Goal: Complete application form: Complete application form

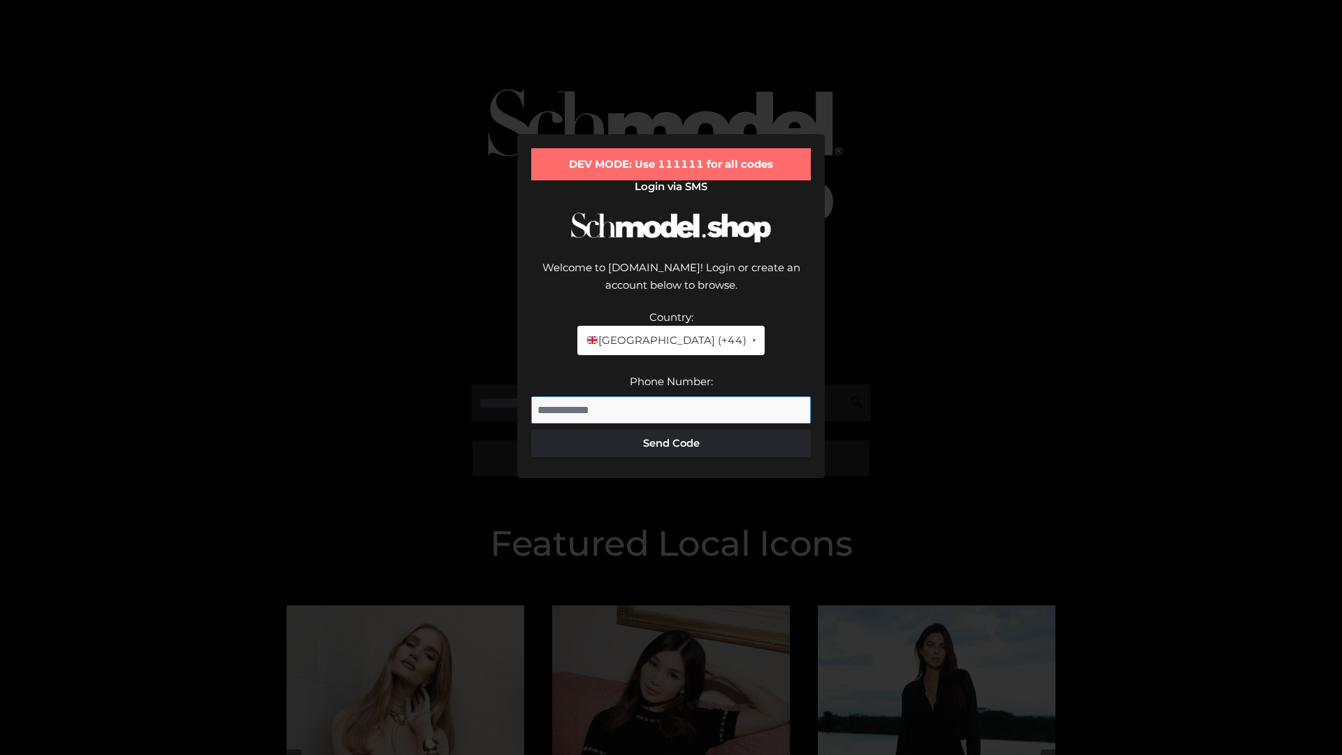
click at [671, 396] on input "Phone Number:" at bounding box center [671, 410] width 280 height 28
type input "**********"
click at [671, 429] on button "Send Code" at bounding box center [671, 443] width 280 height 28
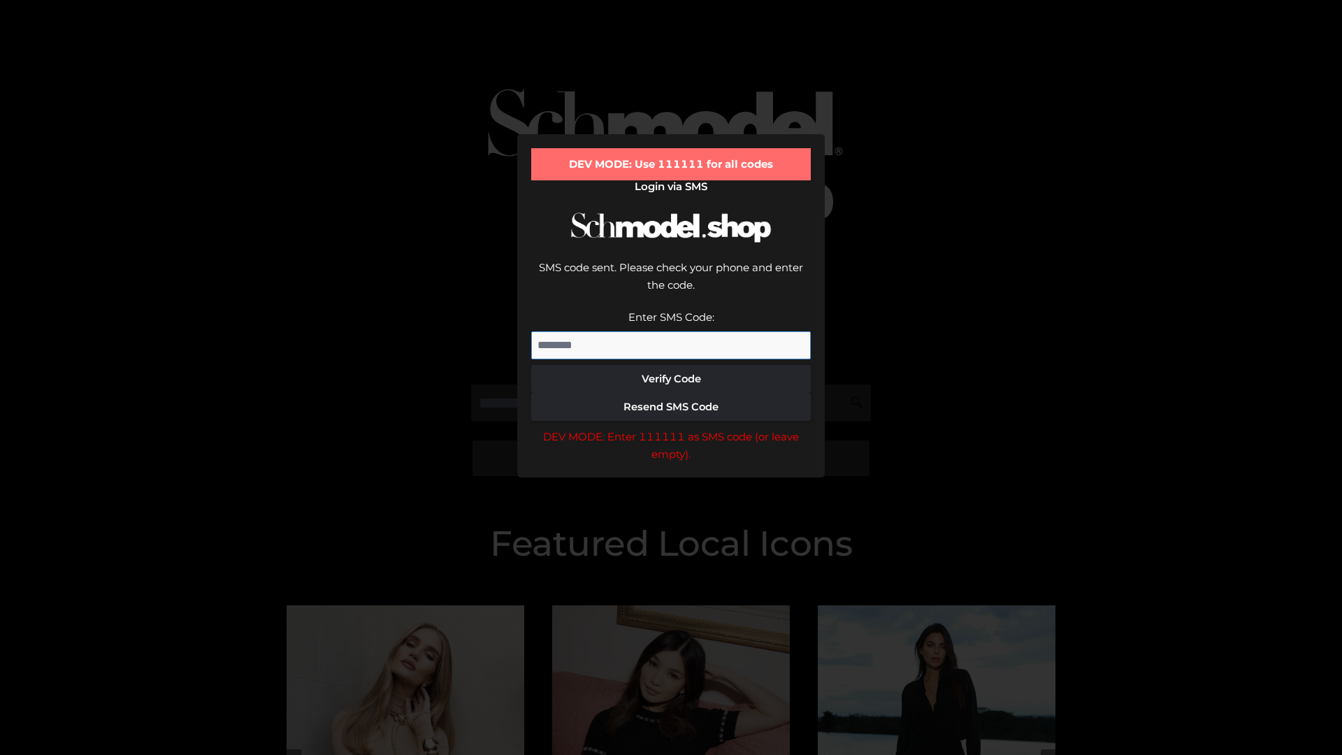
click at [671, 331] on input "Enter SMS Code:" at bounding box center [671, 345] width 280 height 28
type input "******"
click at [671, 365] on button "Verify Code" at bounding box center [671, 379] width 280 height 28
click at [671, 428] on div "DEV MODE: Enter 111111 as SMS code (or leave empty)." at bounding box center [671, 446] width 280 height 36
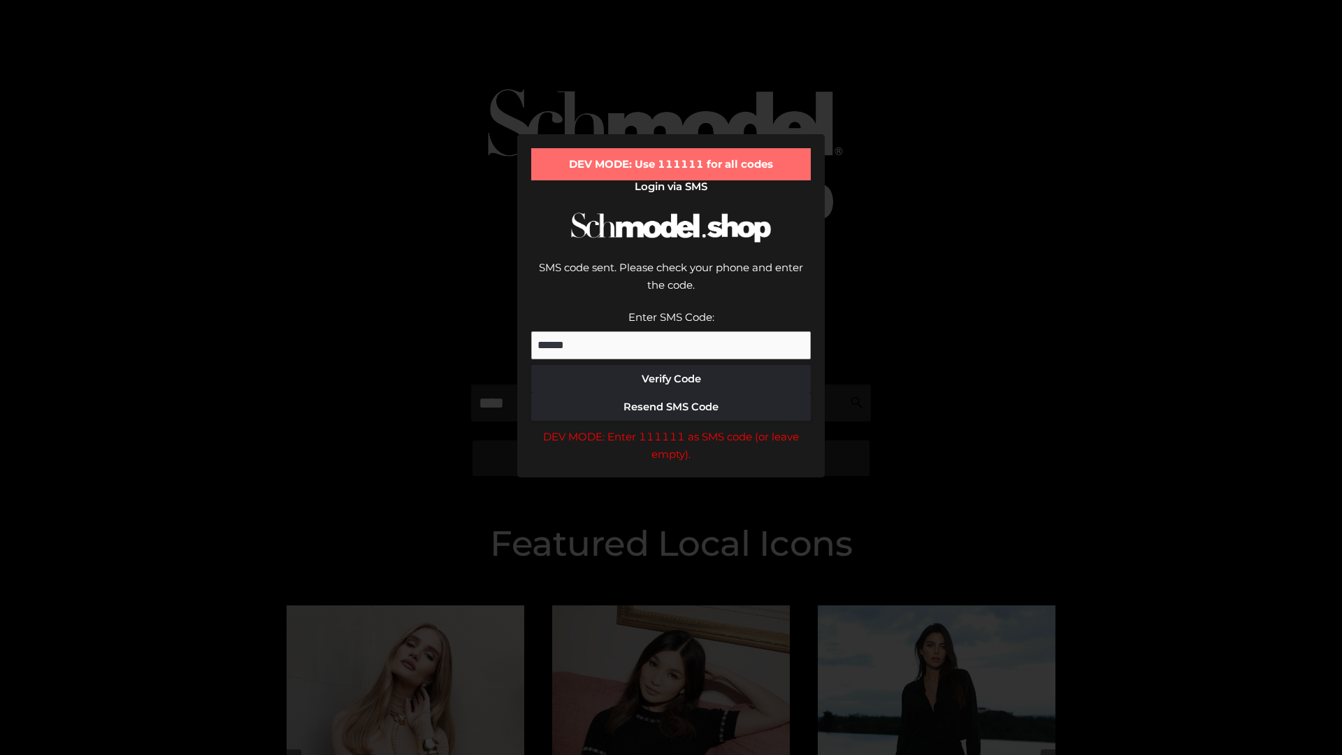
click at [671, 428] on div "DEV MODE: Enter 111111 as SMS code (or leave empty)." at bounding box center [671, 446] width 280 height 36
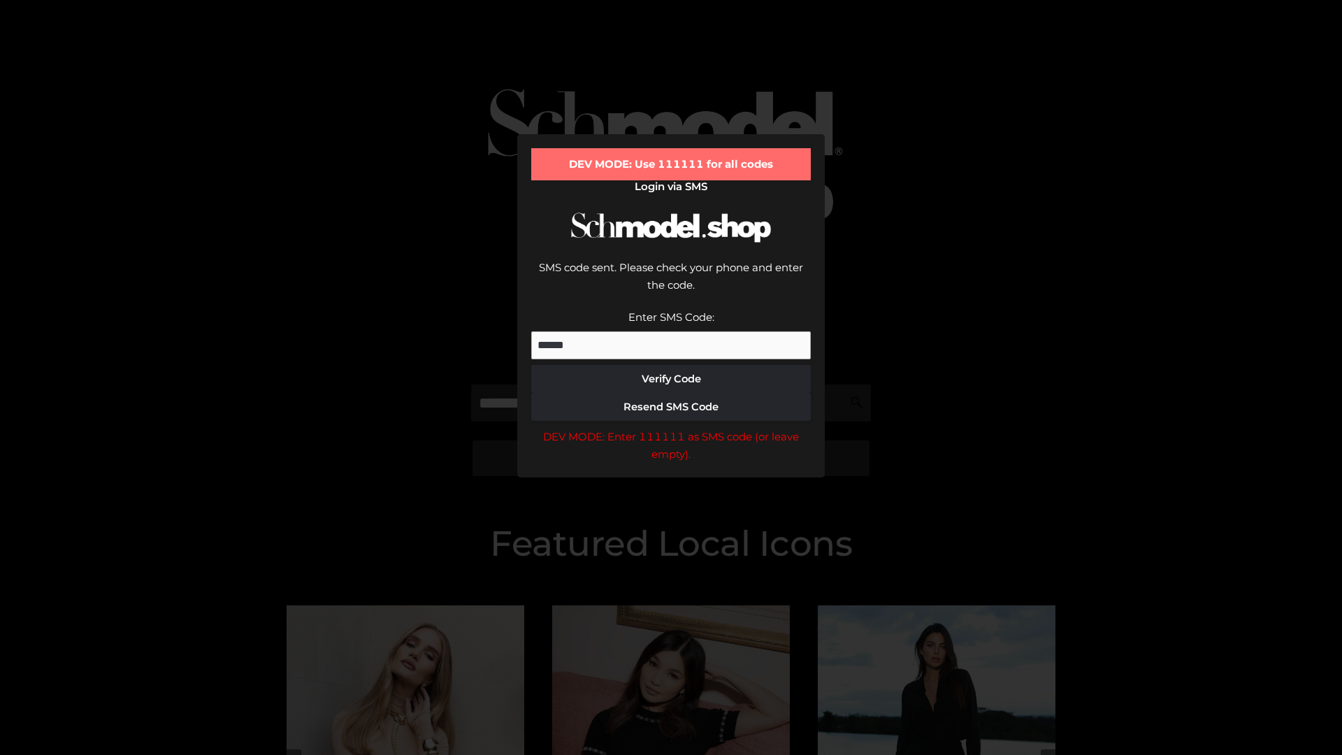
click at [671, 428] on div "DEV MODE: Enter 111111 as SMS code (or leave empty)." at bounding box center [671, 446] width 280 height 36
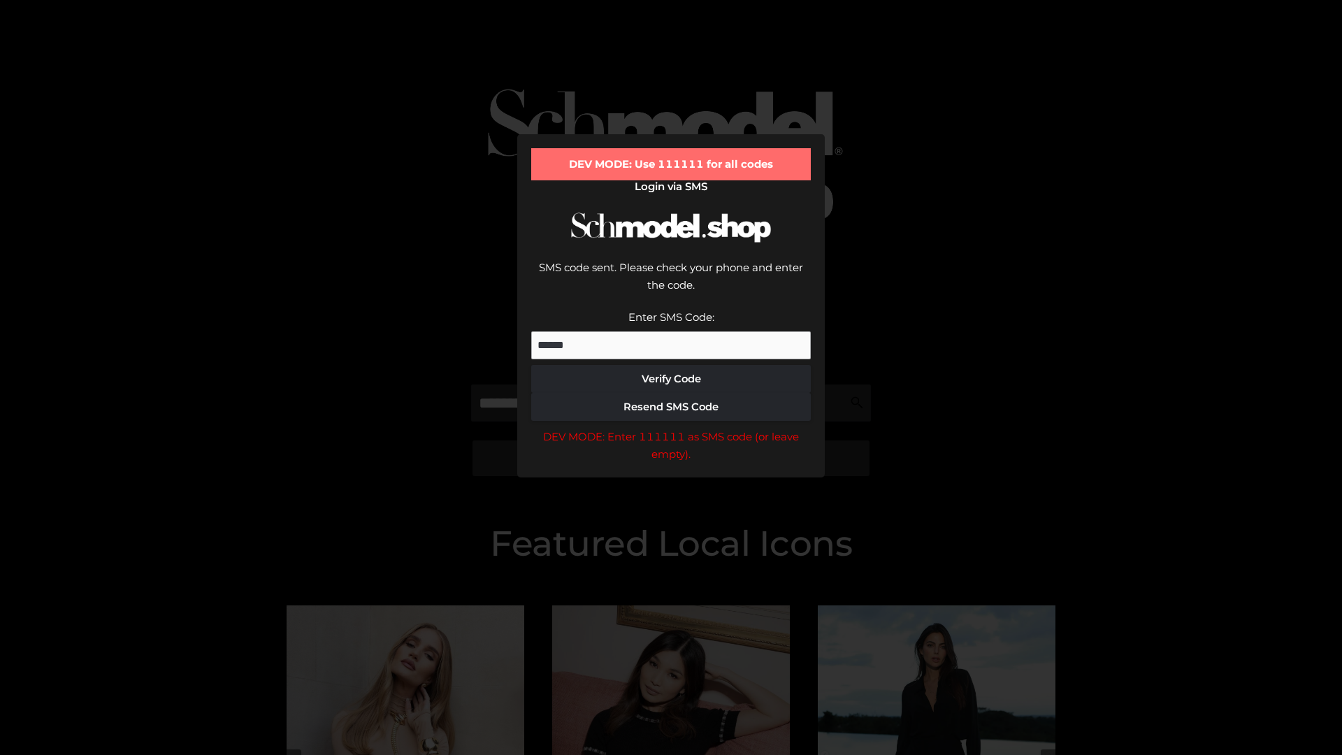
click at [671, 428] on div "DEV MODE: Enter 111111 as SMS code (or leave empty)." at bounding box center [671, 446] width 280 height 36
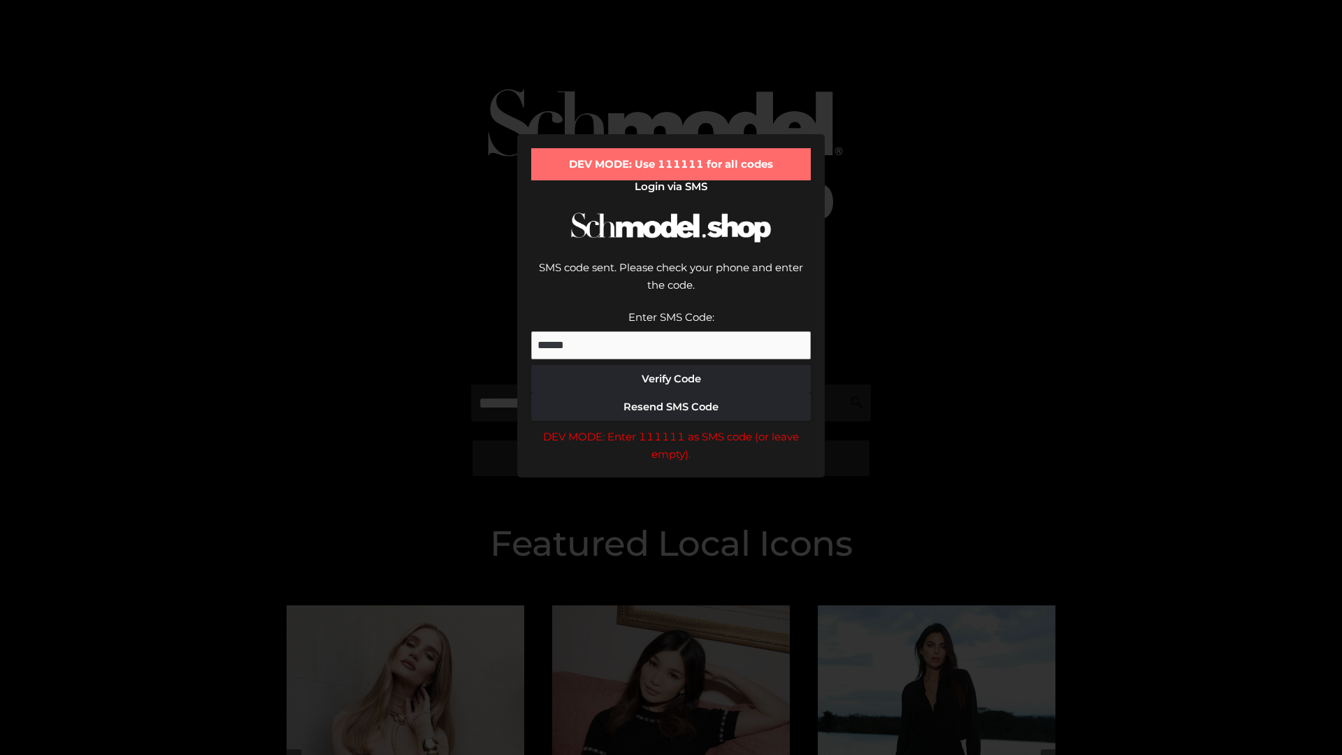
click at [671, 428] on div "DEV MODE: Enter 111111 as SMS code (or leave empty)." at bounding box center [671, 446] width 280 height 36
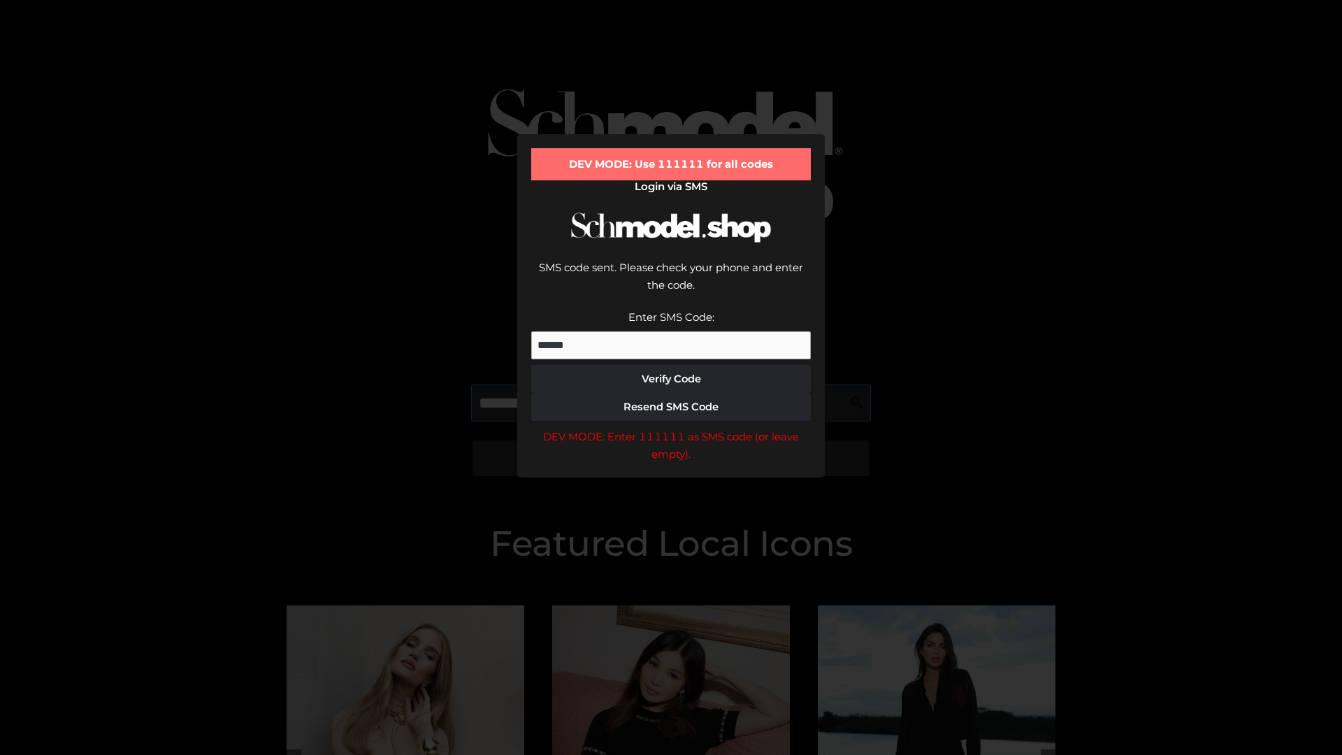
scroll to position [0, 1]
click at [671, 428] on div "DEV MODE: Enter 111111 as SMS code (or leave empty)." at bounding box center [671, 446] width 280 height 36
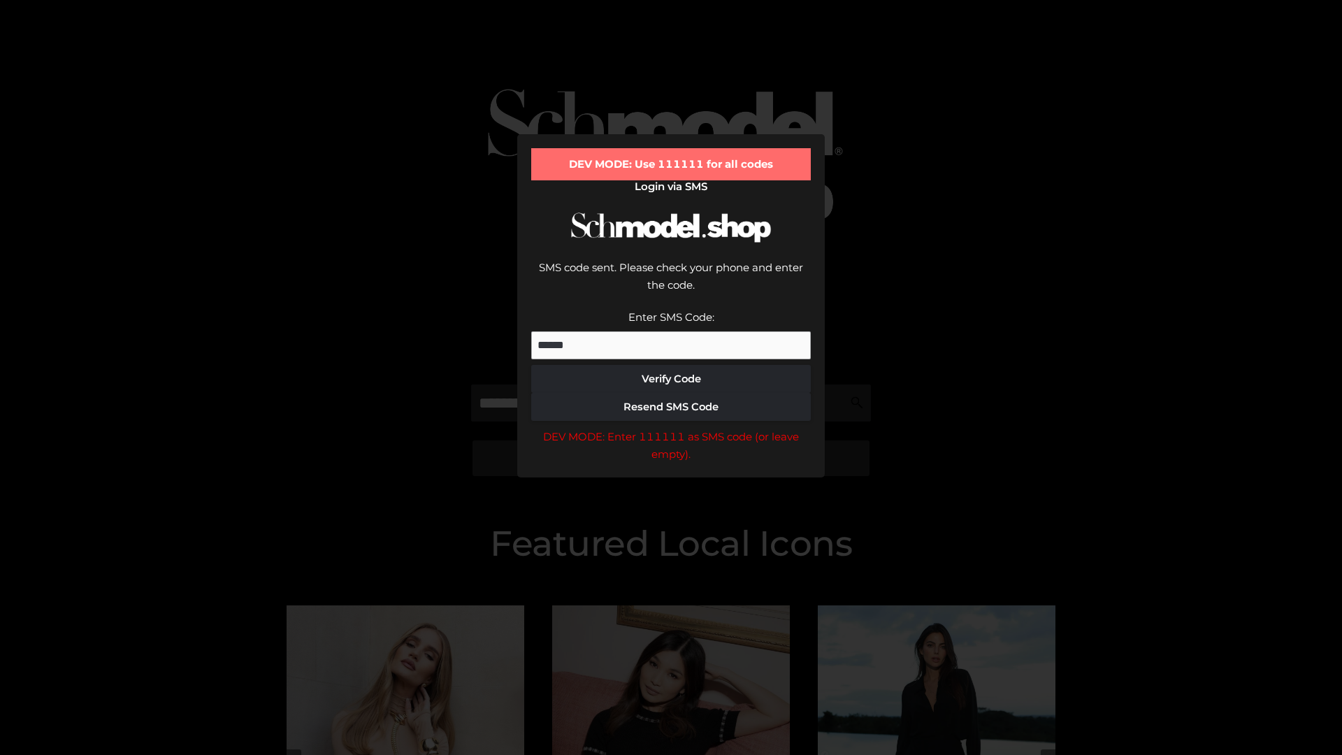
click at [671, 428] on div "DEV MODE: Enter 111111 as SMS code (or leave empty)." at bounding box center [671, 446] width 280 height 36
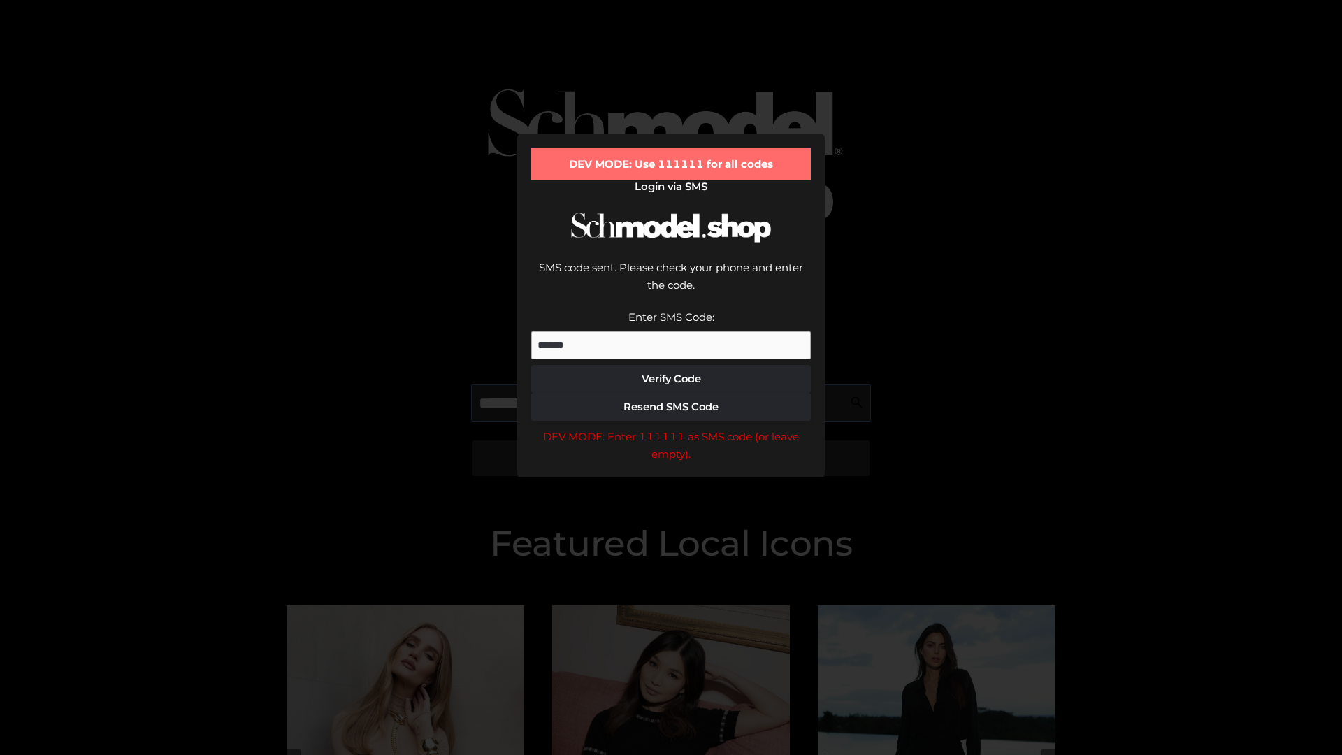
scroll to position [0, 85]
click at [671, 428] on div "DEV MODE: Enter 111111 as SMS code (or leave empty)." at bounding box center [671, 446] width 280 height 36
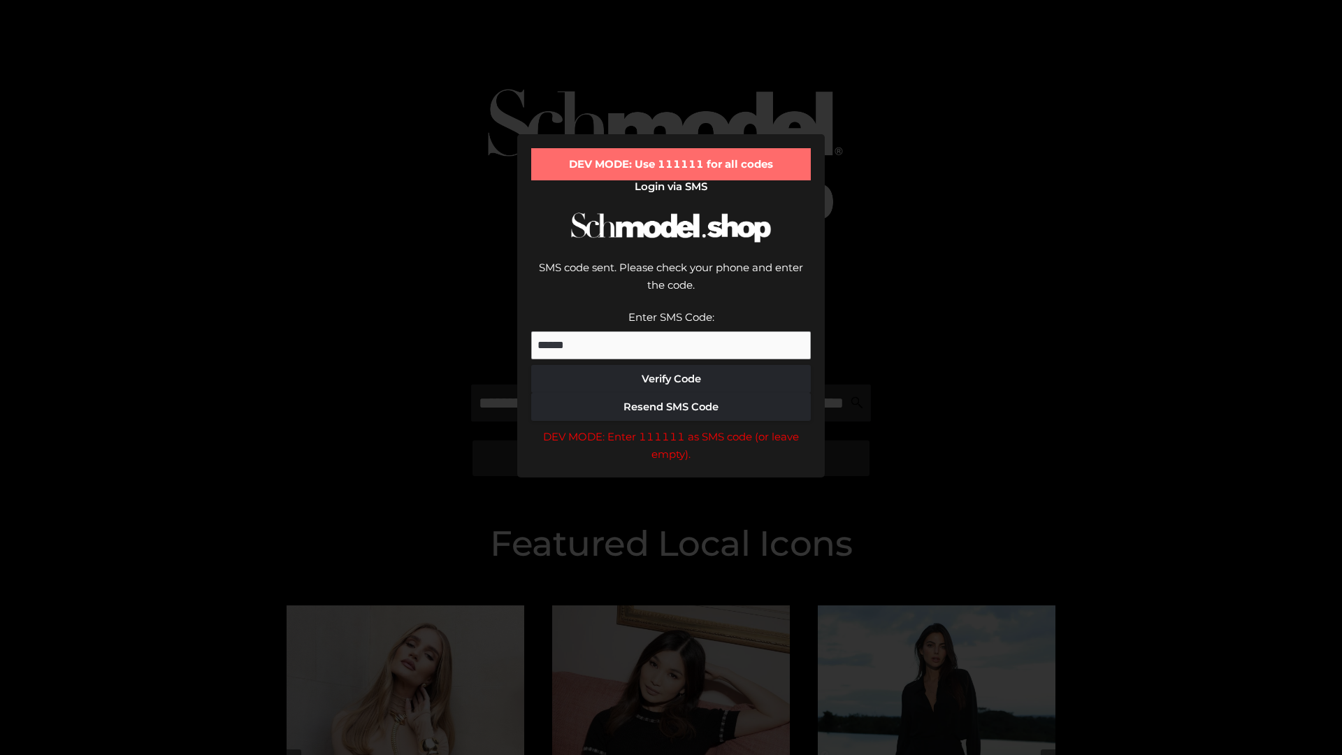
click at [671, 428] on div "DEV MODE: Enter 111111 as SMS code (or leave empty)." at bounding box center [671, 446] width 280 height 36
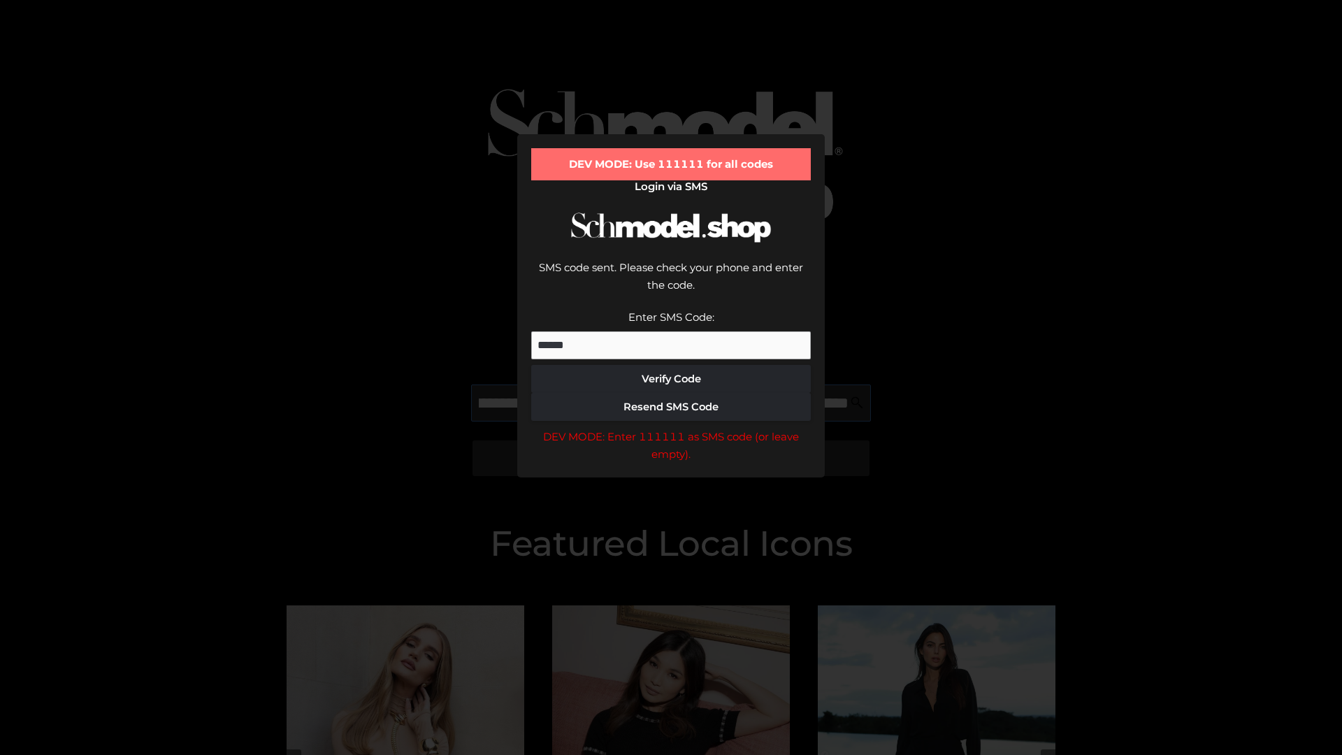
scroll to position [0, 173]
click at [671, 428] on div "DEV MODE: Enter 111111 as SMS code (or leave empty)." at bounding box center [671, 446] width 280 height 36
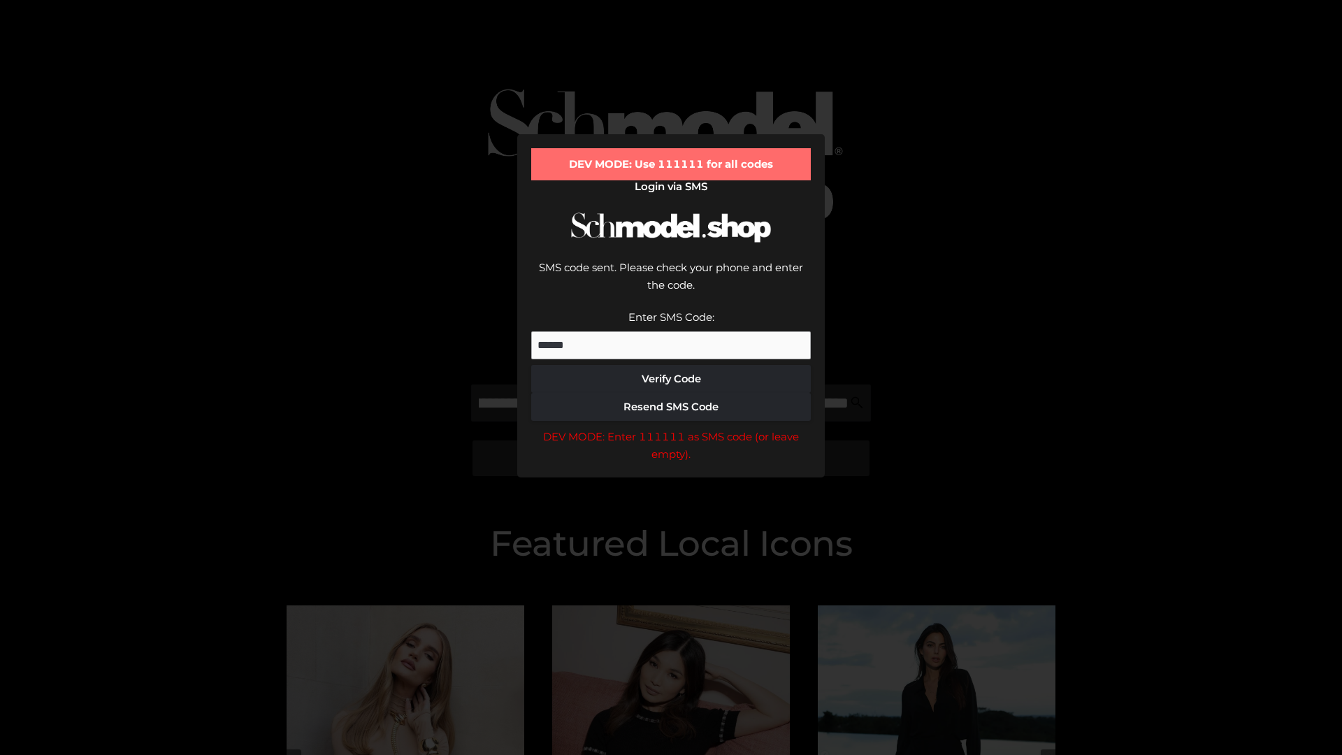
click at [671, 428] on div "DEV MODE: Enter 111111 as SMS code (or leave empty)." at bounding box center [671, 446] width 280 height 36
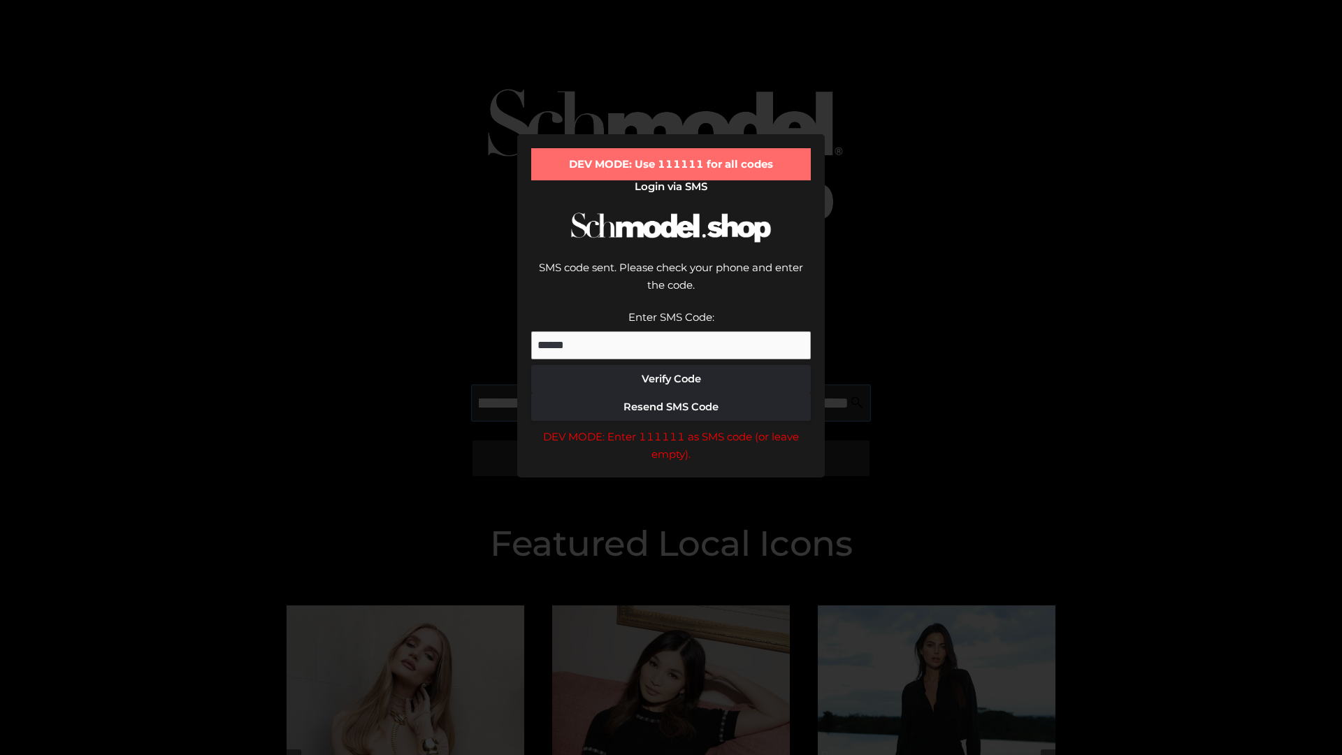
scroll to position [0, 254]
click at [671, 428] on div "DEV MODE: Enter 111111 as SMS code (or leave empty)." at bounding box center [671, 446] width 280 height 36
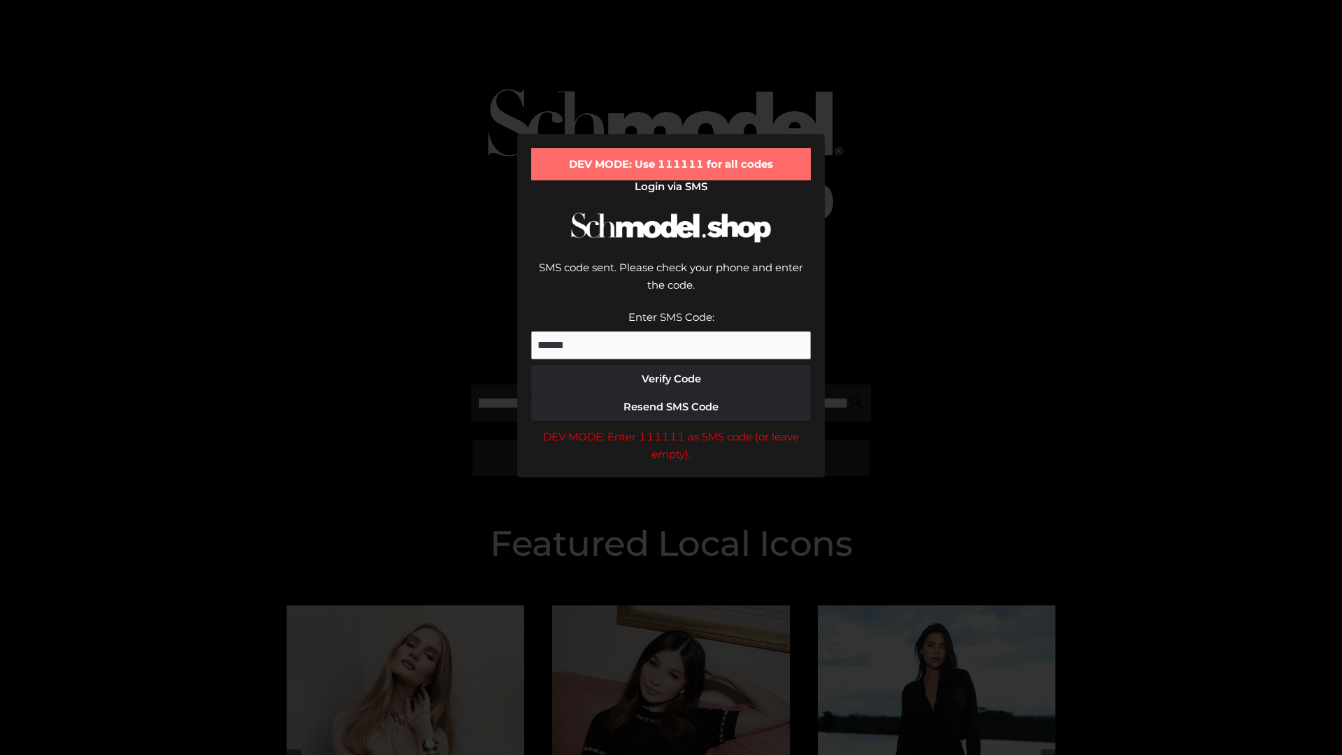
click at [671, 428] on div "DEV MODE: Enter 111111 as SMS code (or leave empty)." at bounding box center [671, 446] width 280 height 36
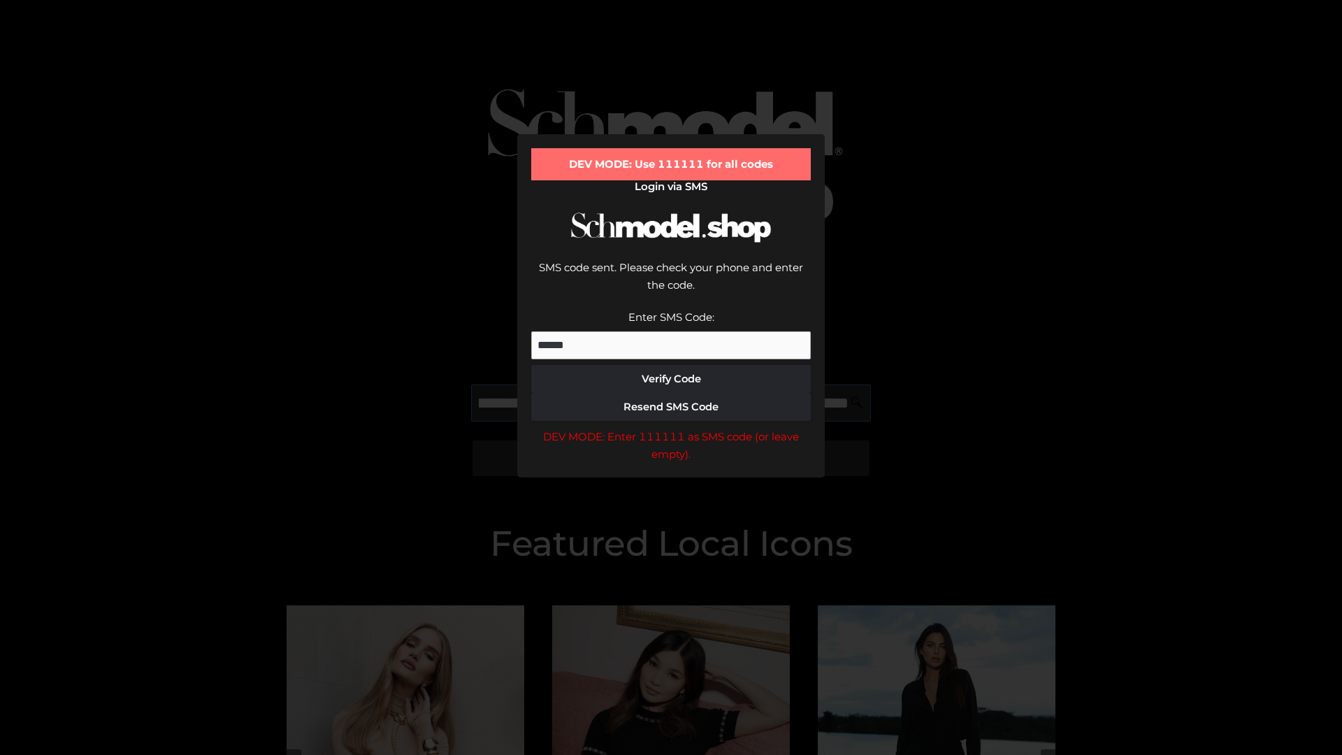
scroll to position [0, 338]
click at [671, 428] on div "DEV MODE: Enter 111111 as SMS code (or leave empty)." at bounding box center [671, 446] width 280 height 36
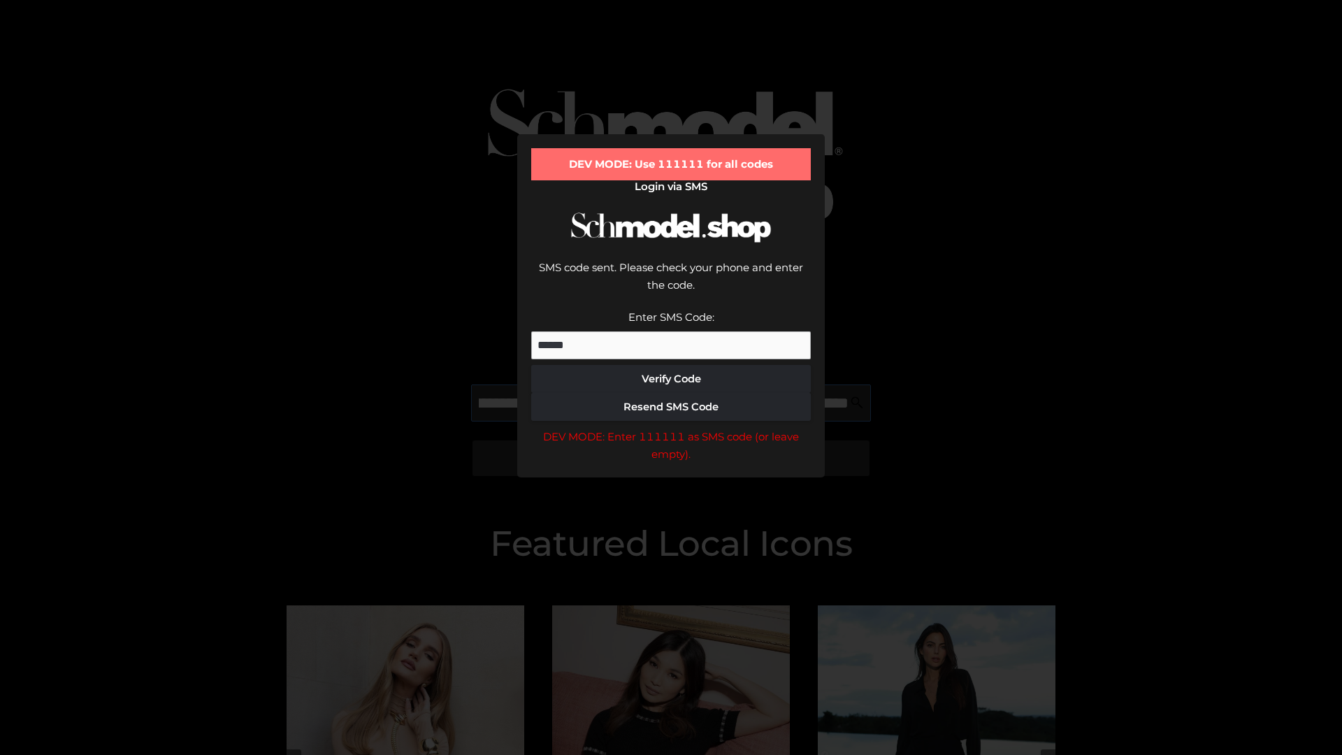
type input "**********"
click at [671, 428] on div "DEV MODE: Enter 111111 as SMS code (or leave empty)." at bounding box center [671, 446] width 280 height 36
